Goal: Task Accomplishment & Management: Use online tool/utility

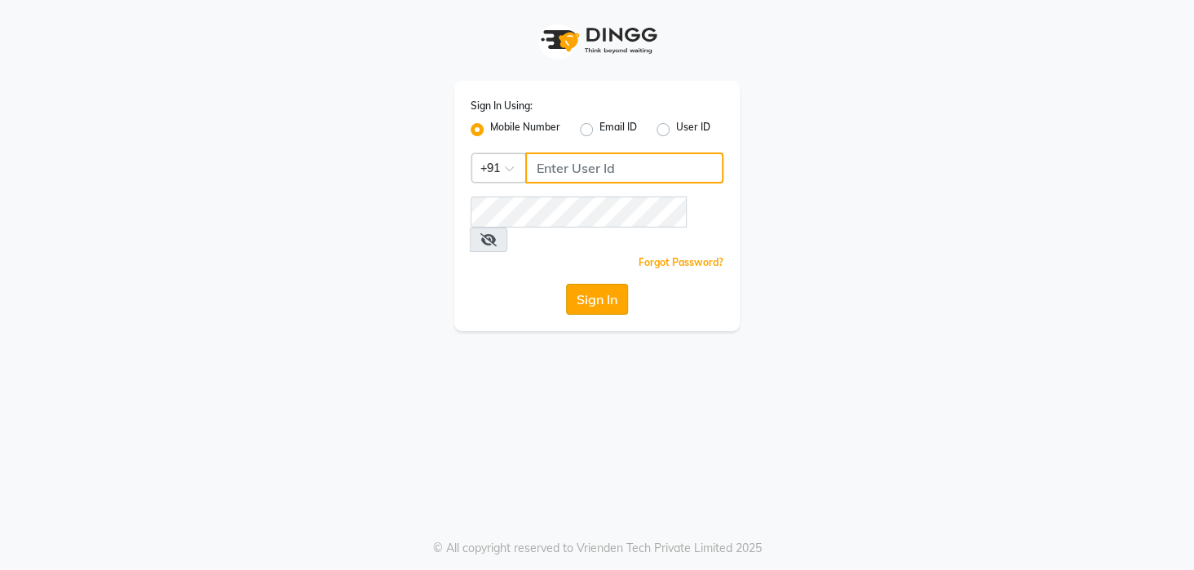
type input "8436749786"
click at [594, 284] on button "Sign In" at bounding box center [597, 299] width 62 height 31
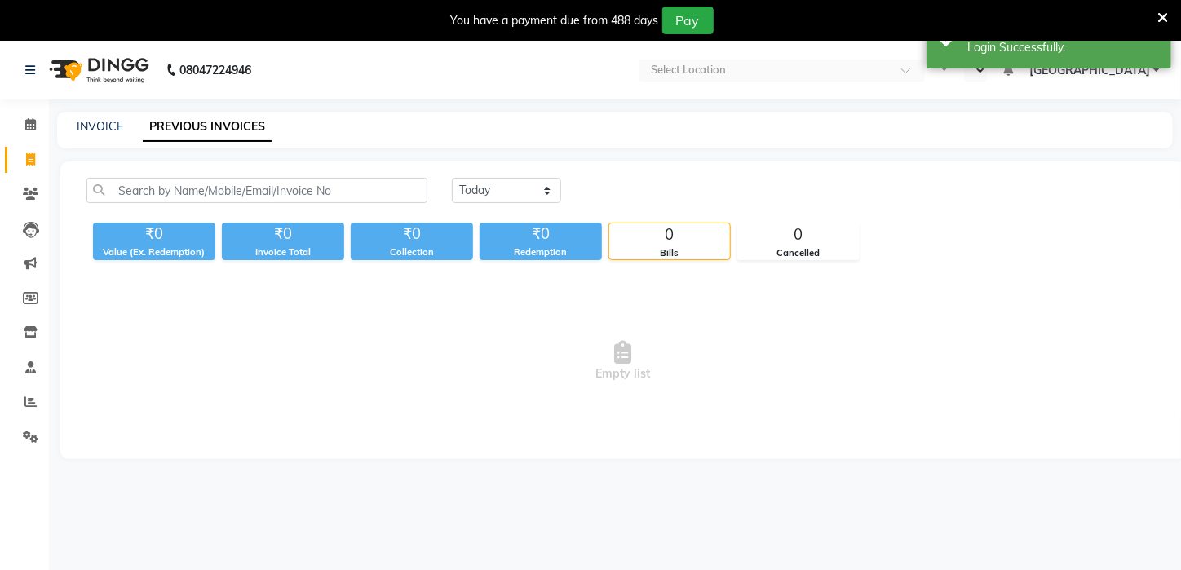
select select "en"
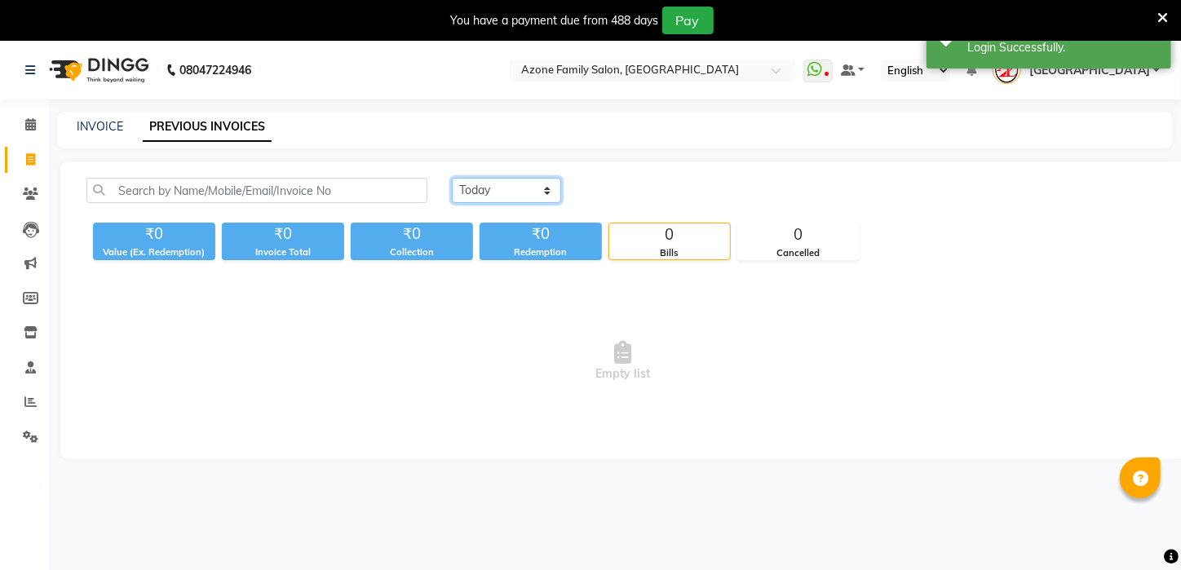
click at [488, 184] on select "[DATE] [DATE] Custom Range" at bounding box center [506, 190] width 109 height 25
click at [452, 178] on select "[DATE] [DATE] Custom Range" at bounding box center [506, 190] width 109 height 25
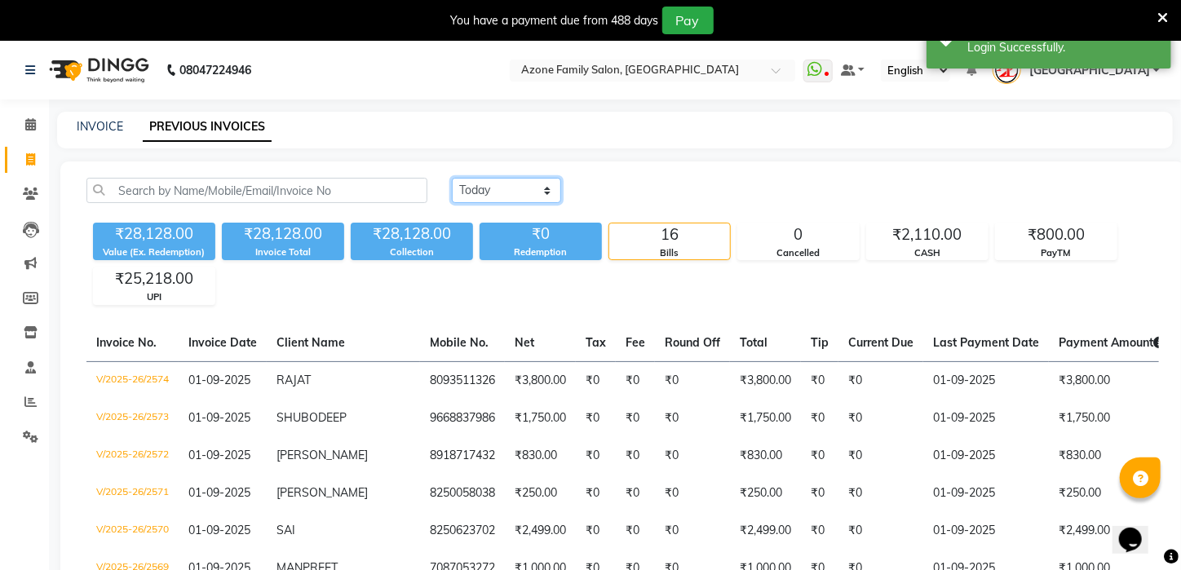
click at [489, 193] on select "[DATE] [DATE] Custom Range" at bounding box center [506, 190] width 109 height 25
select select "[DATE]"
click at [452, 178] on select "[DATE] [DATE] Custom Range" at bounding box center [506, 190] width 109 height 25
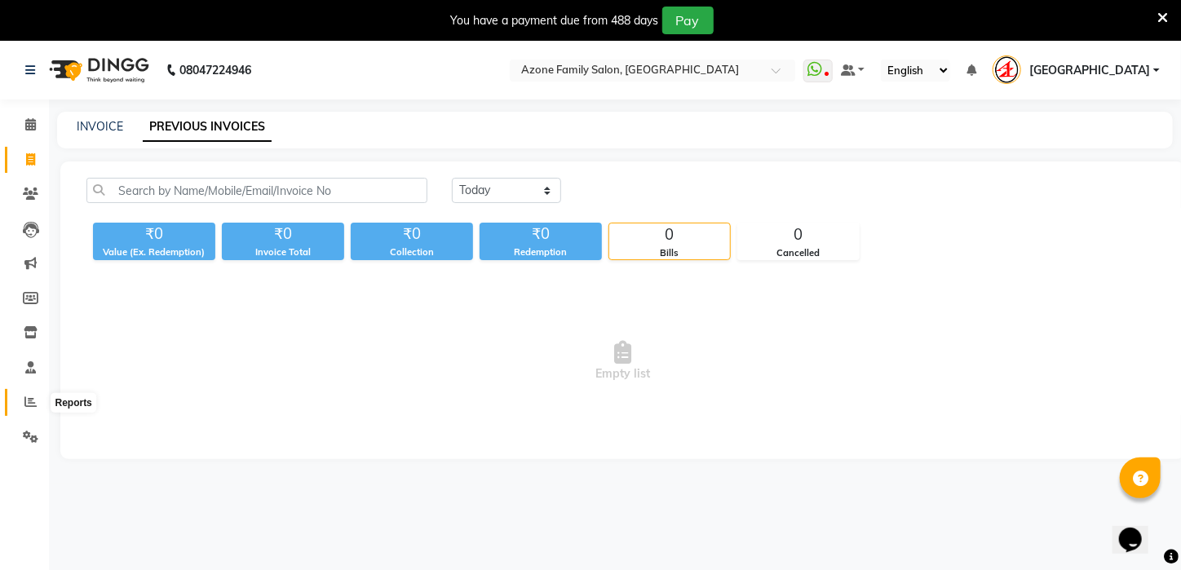
click at [31, 396] on icon at bounding box center [30, 402] width 12 height 12
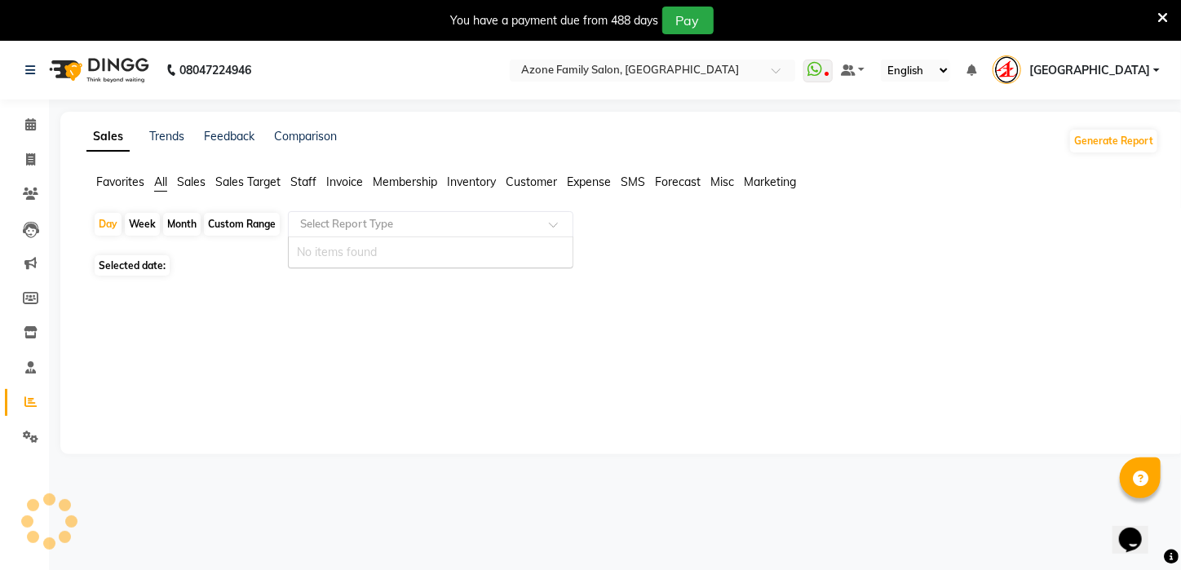
click at [371, 225] on input "text" at bounding box center [414, 224] width 235 height 16
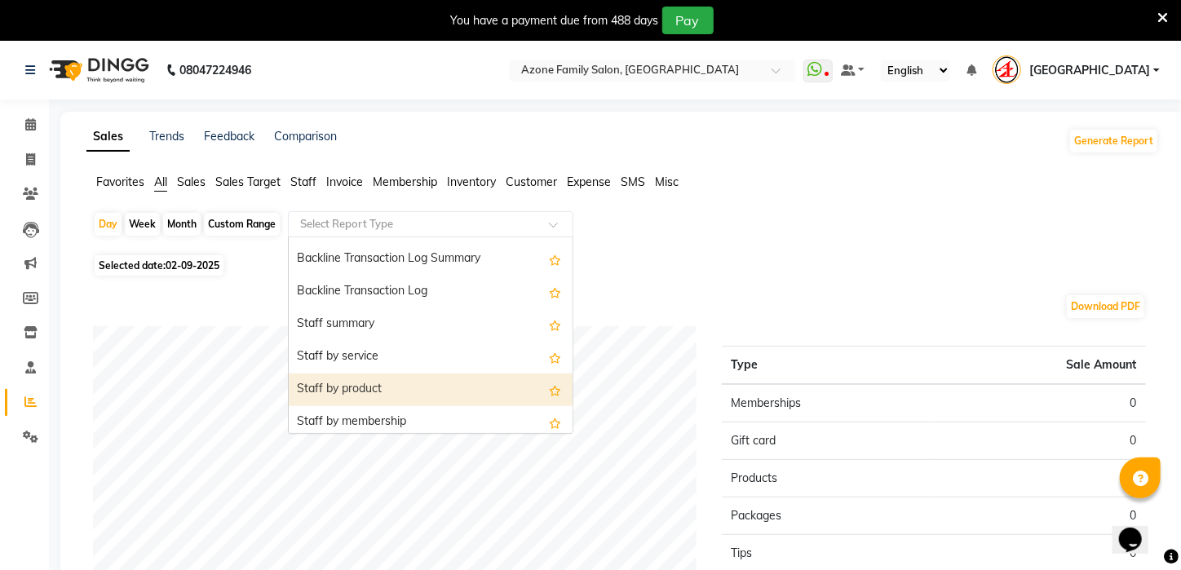
scroll to position [514, 0]
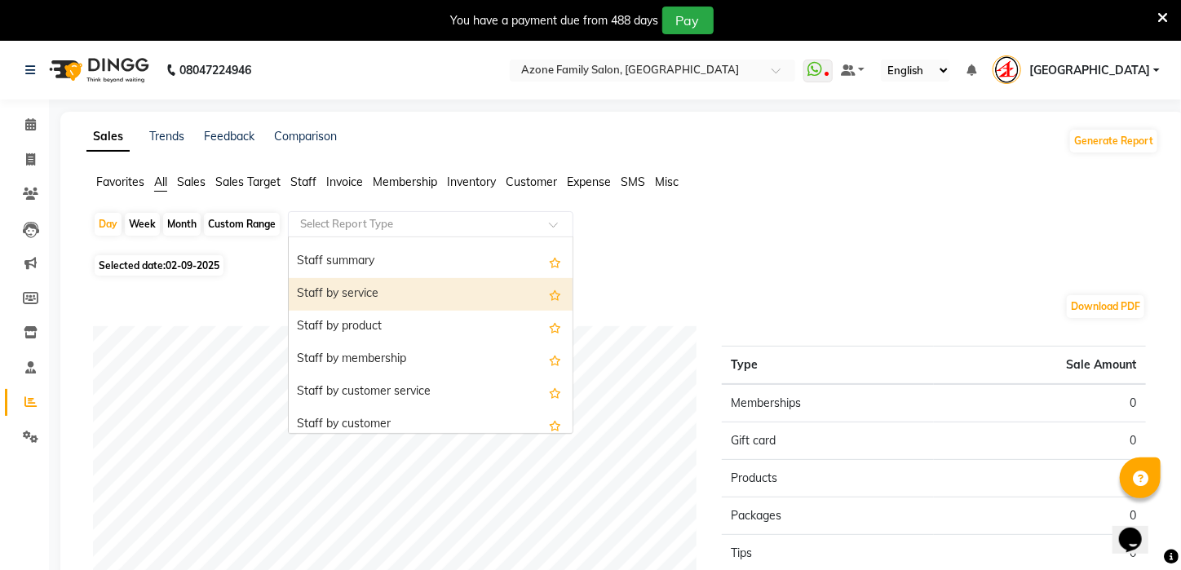
click at [338, 294] on div "Staff by service" at bounding box center [431, 294] width 284 height 33
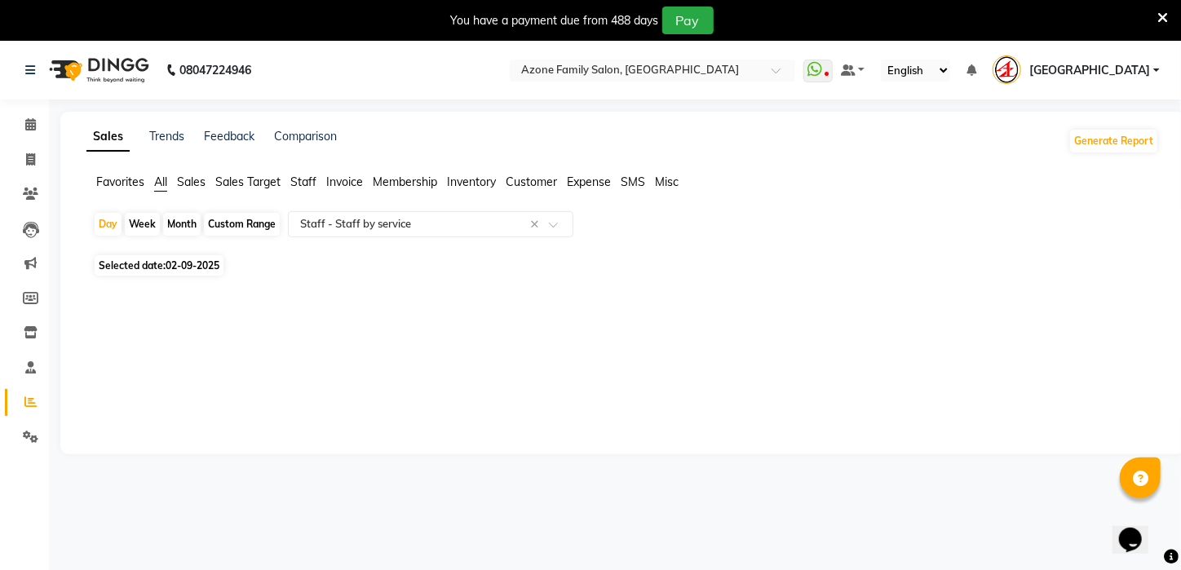
click at [146, 269] on span "Selected date: [DATE]" at bounding box center [159, 265] width 129 height 20
select select "9"
select select "2025"
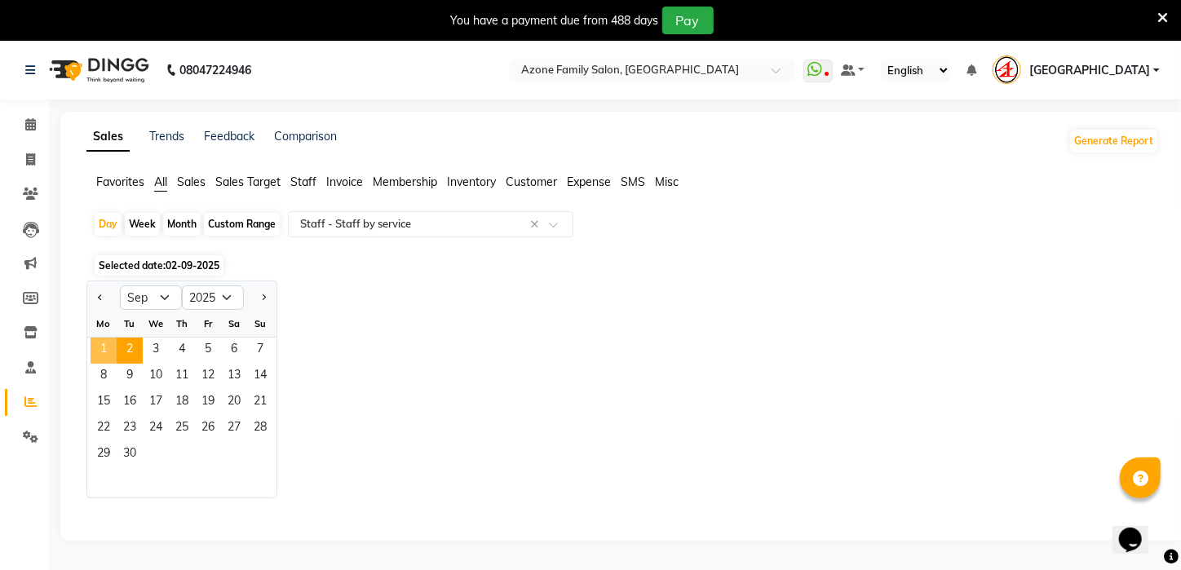
click at [97, 347] on span "1" at bounding box center [104, 351] width 26 height 26
select select "full_report"
select select "csv"
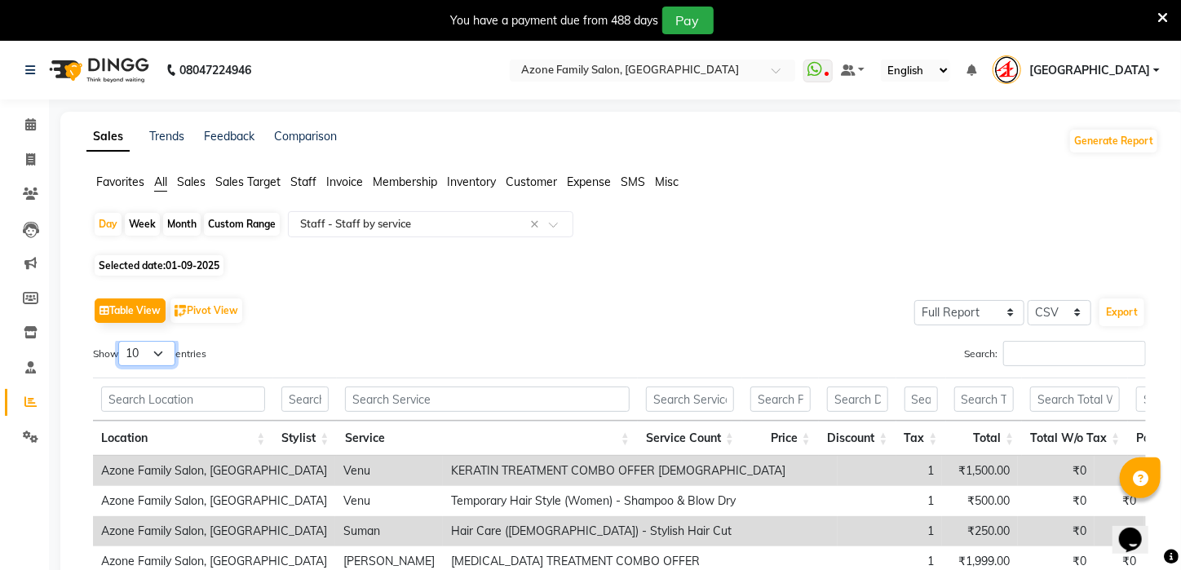
click at [164, 350] on select "10 25 50 100" at bounding box center [146, 353] width 57 height 25
select select "100"
click at [121, 341] on select "10 25 50 100" at bounding box center [146, 353] width 57 height 25
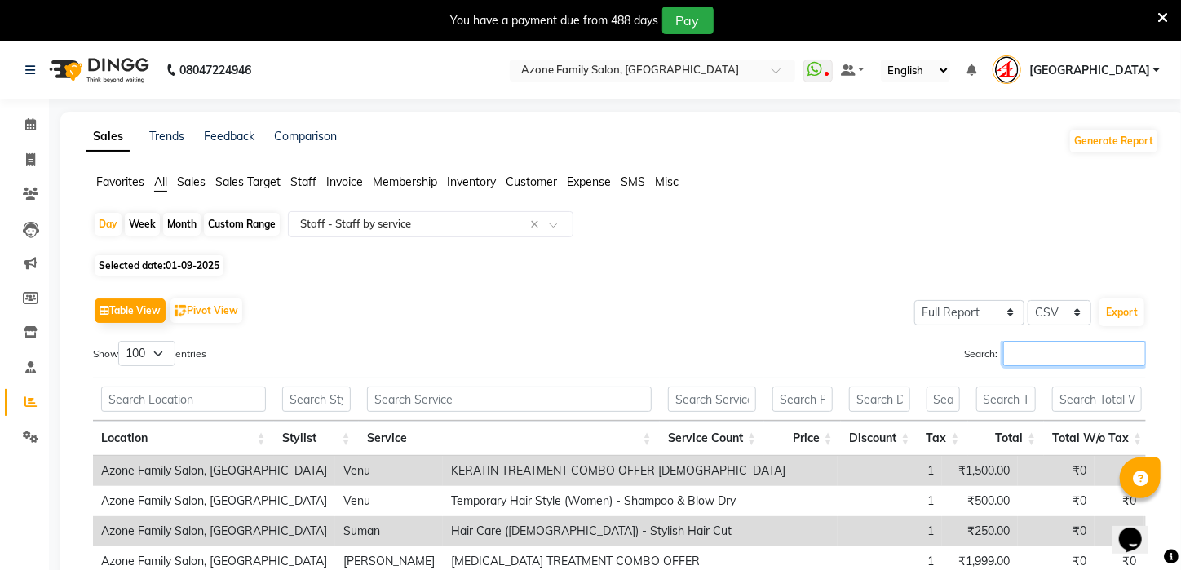
drag, startPoint x: 1081, startPoint y: 342, endPoint x: 1075, endPoint y: 357, distance: 16.8
click at [1075, 356] on input "Search:" at bounding box center [1074, 353] width 143 height 25
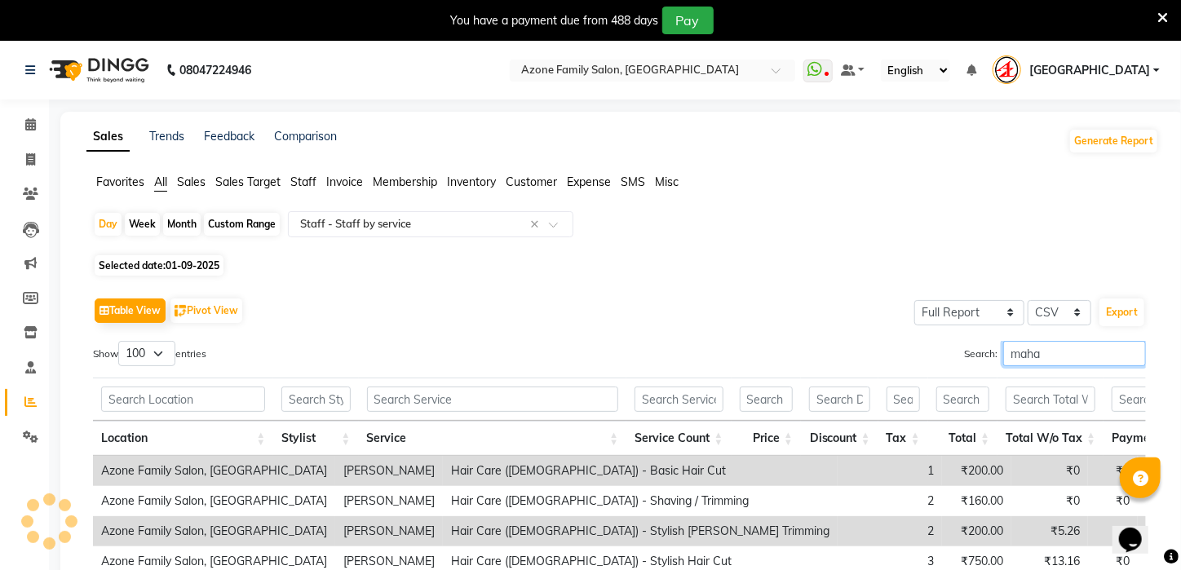
scroll to position [213, 0]
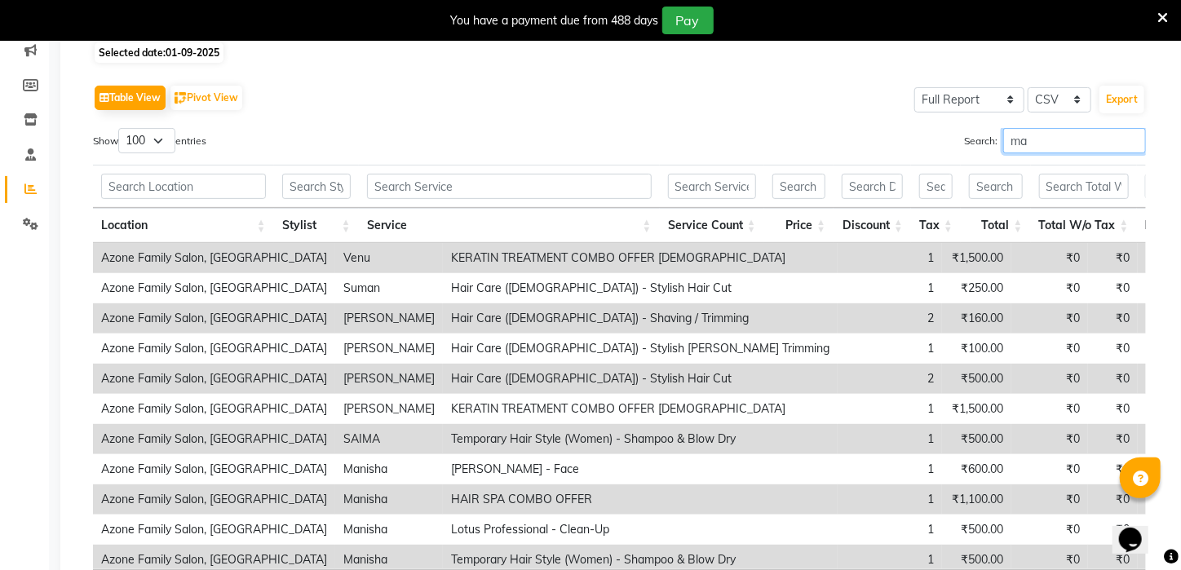
type input "m"
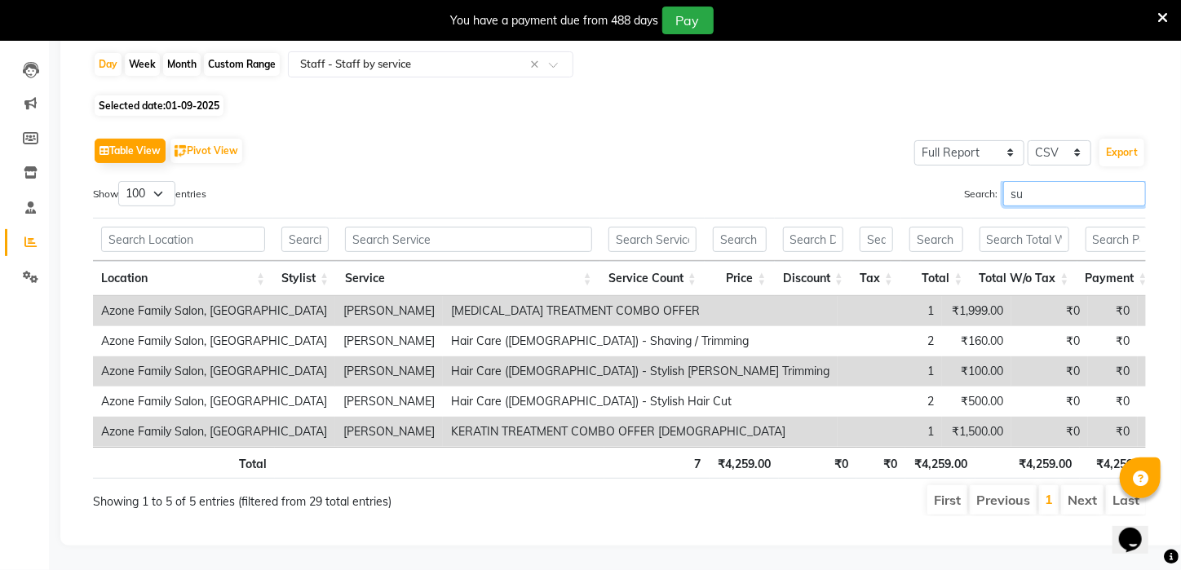
type input "s"
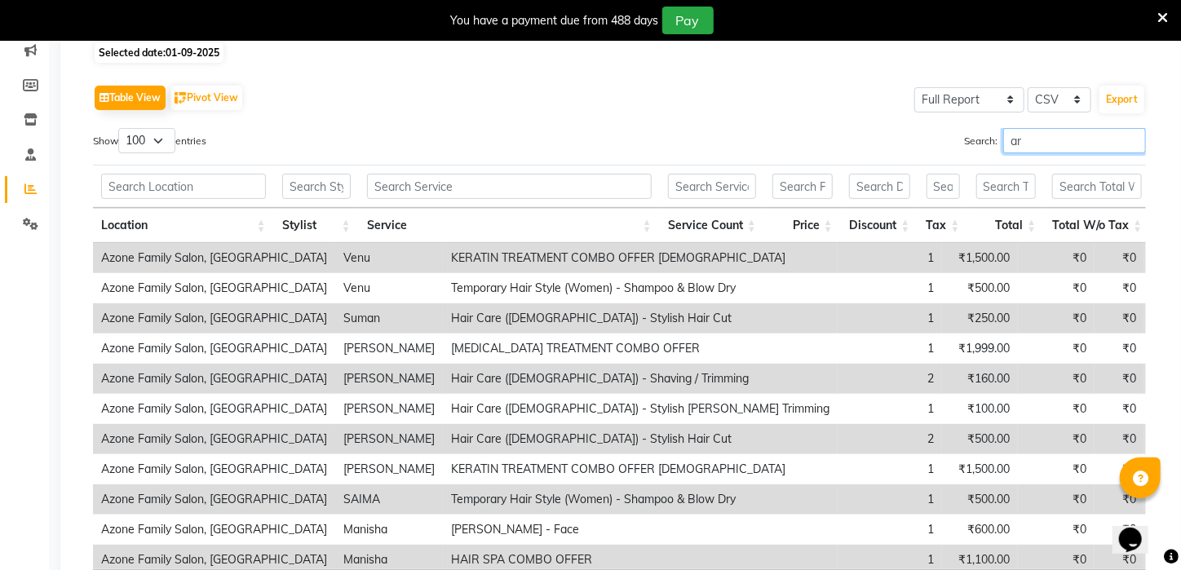
type input "a"
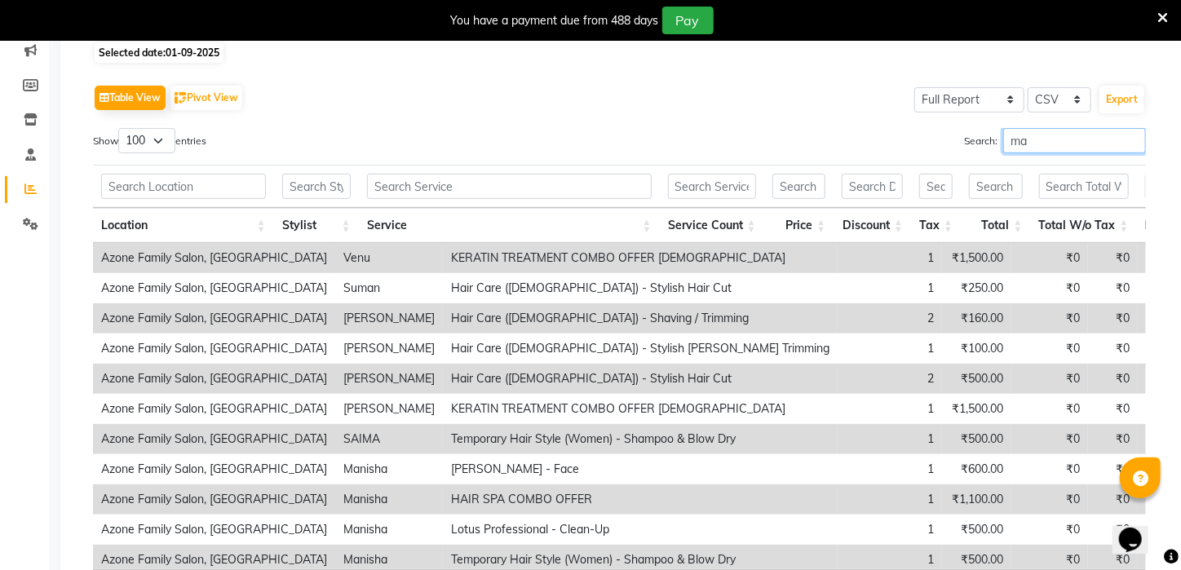
type input "m"
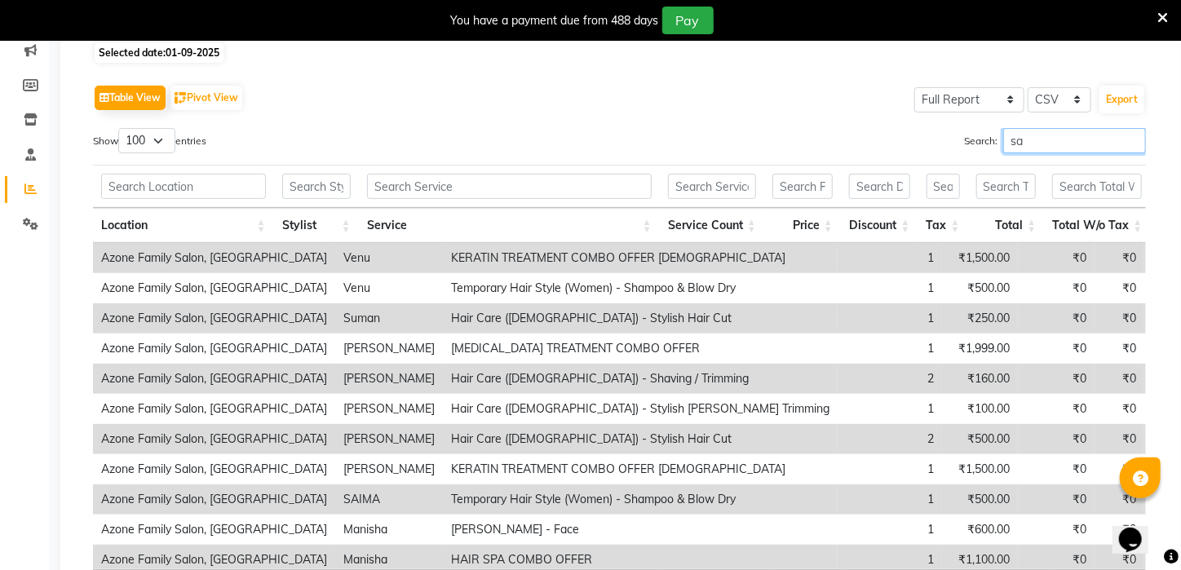
type input "s"
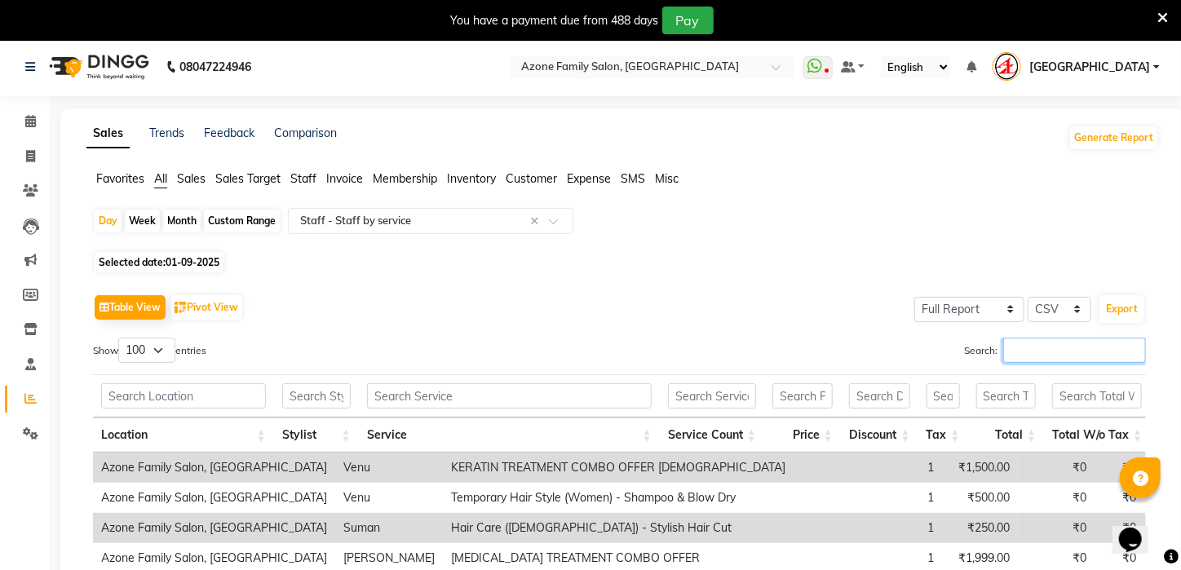
scroll to position [0, 0]
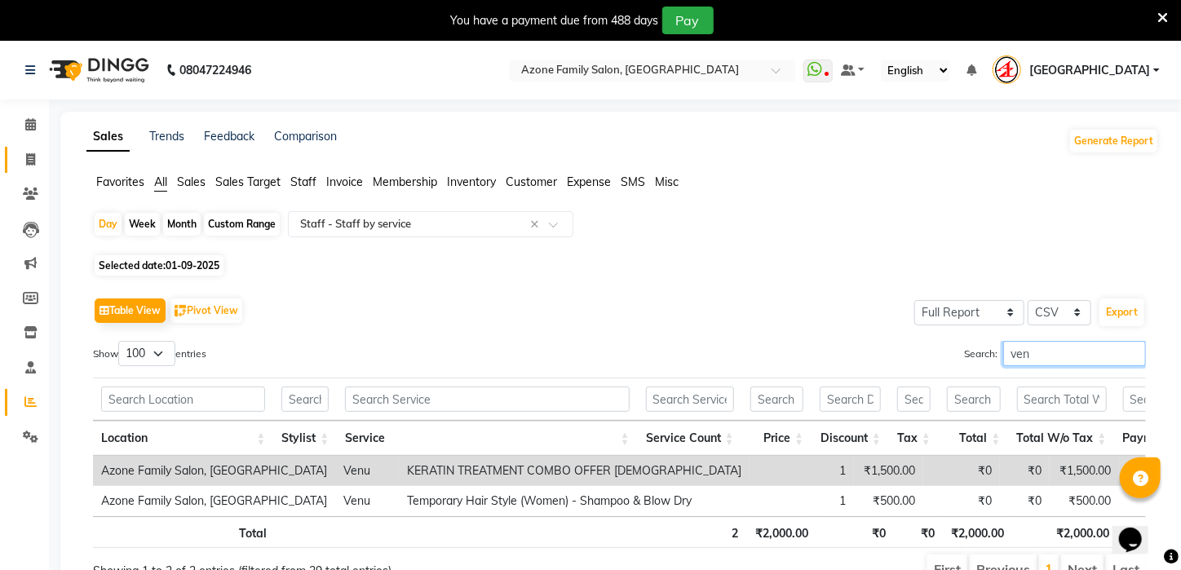
type input "ven"
click at [33, 169] on link "Invoice" at bounding box center [24, 160] width 39 height 27
select select "service"
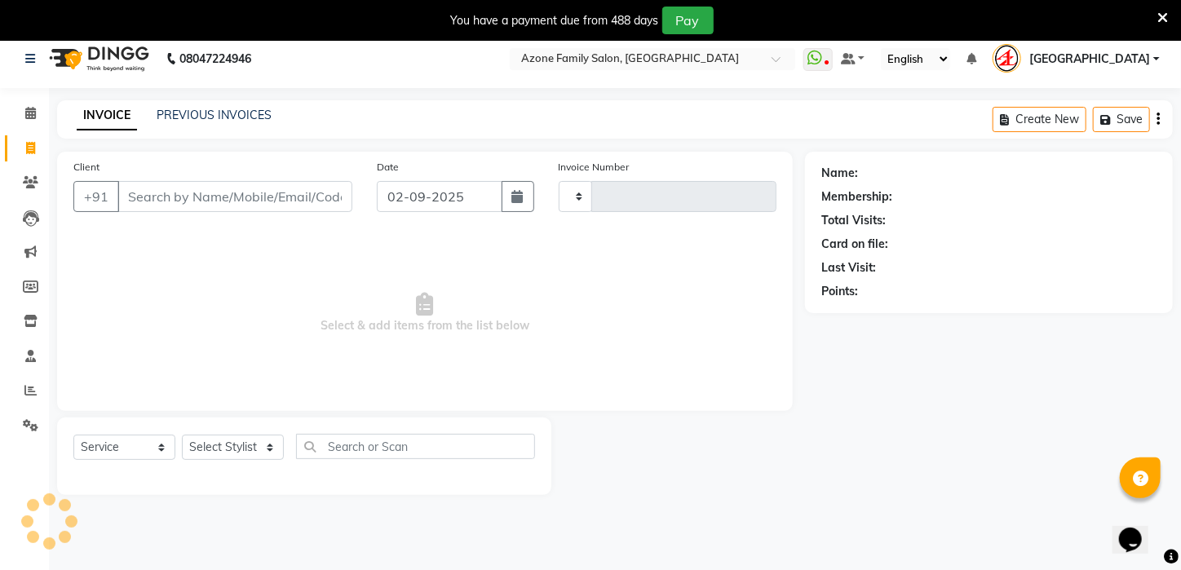
scroll to position [41, 0]
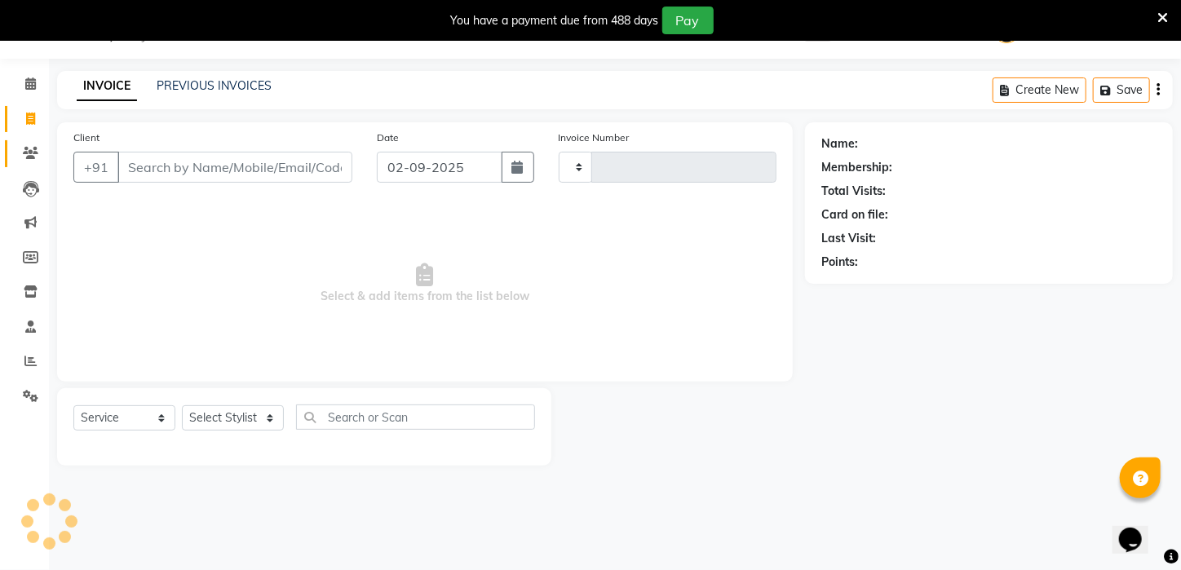
type input "2575"
select select "4296"
